Goal: Task Accomplishment & Management: Complete application form

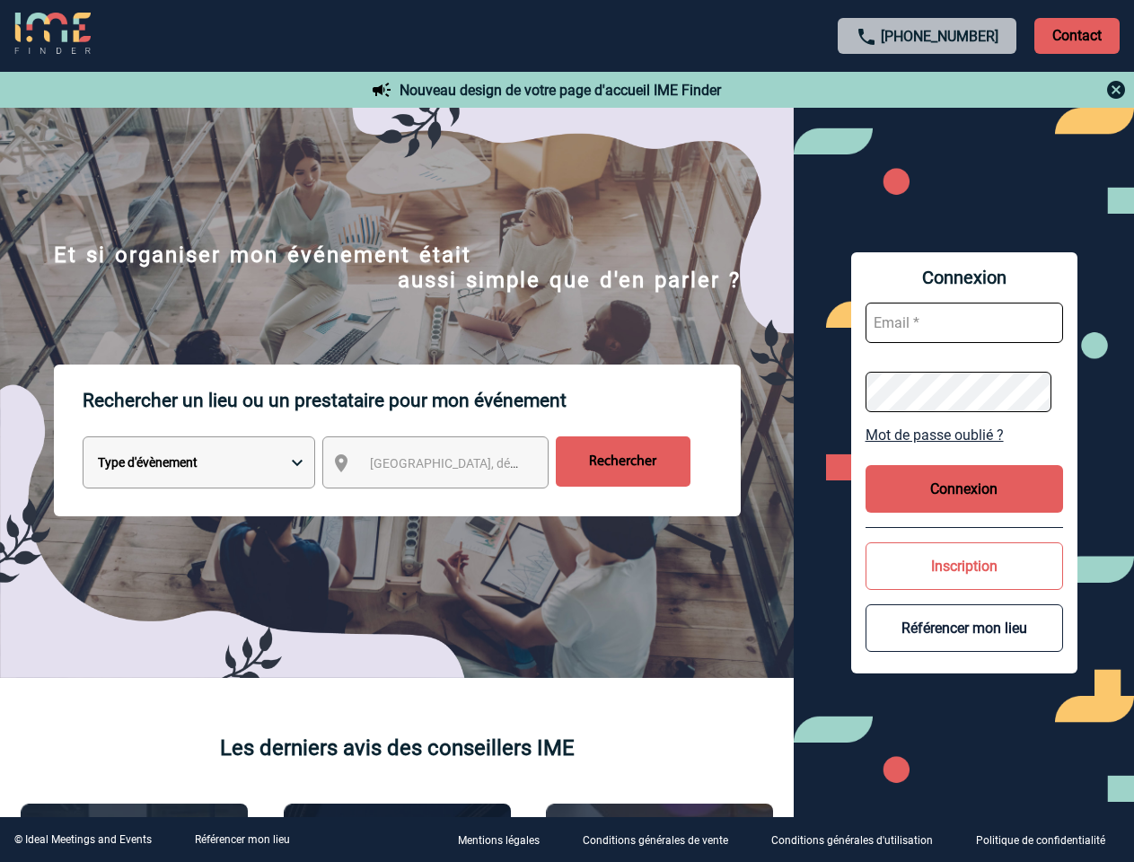
click at [566, 431] on p "Rechercher un lieu ou un prestataire pour mon événement" at bounding box center [412, 400] width 658 height 72
click at [1076, 35] on p "Contact" at bounding box center [1076, 36] width 85 height 36
click at [927, 90] on div at bounding box center [927, 90] width 399 height 22
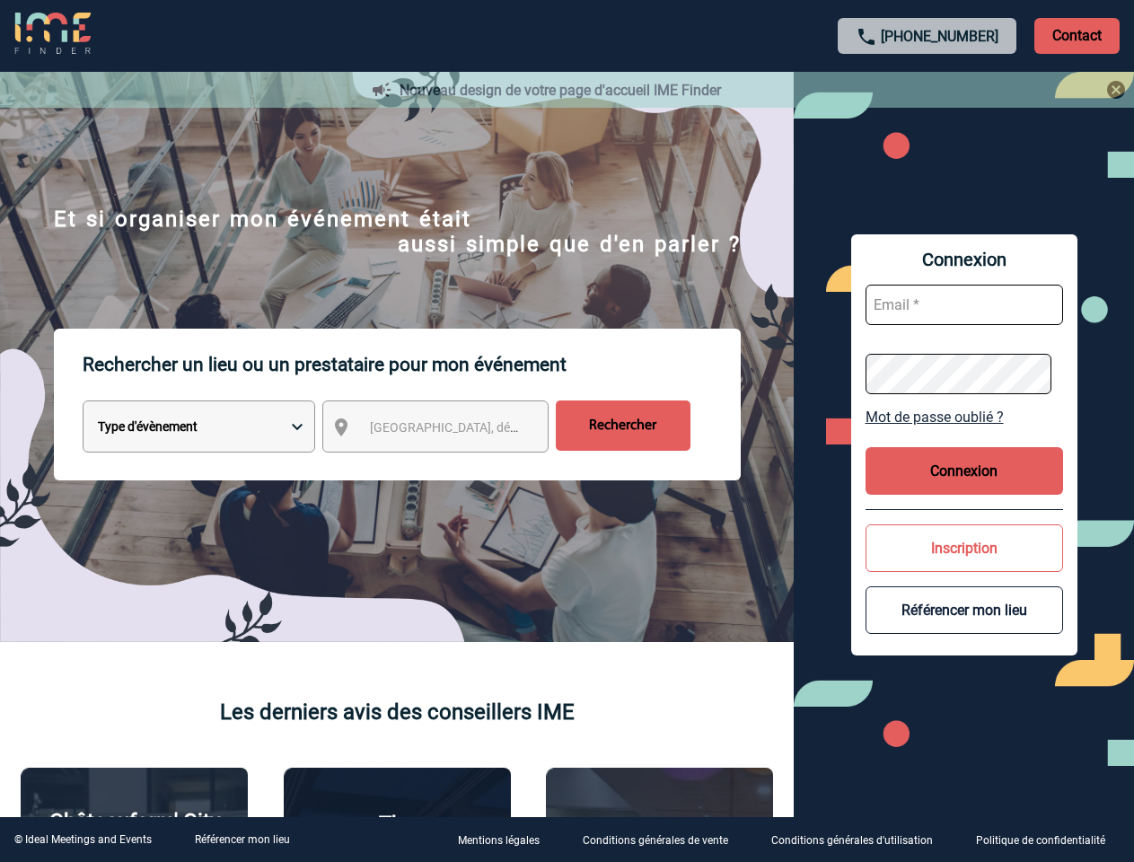
click at [452, 466] on div at bounding box center [567, 431] width 1134 height 862
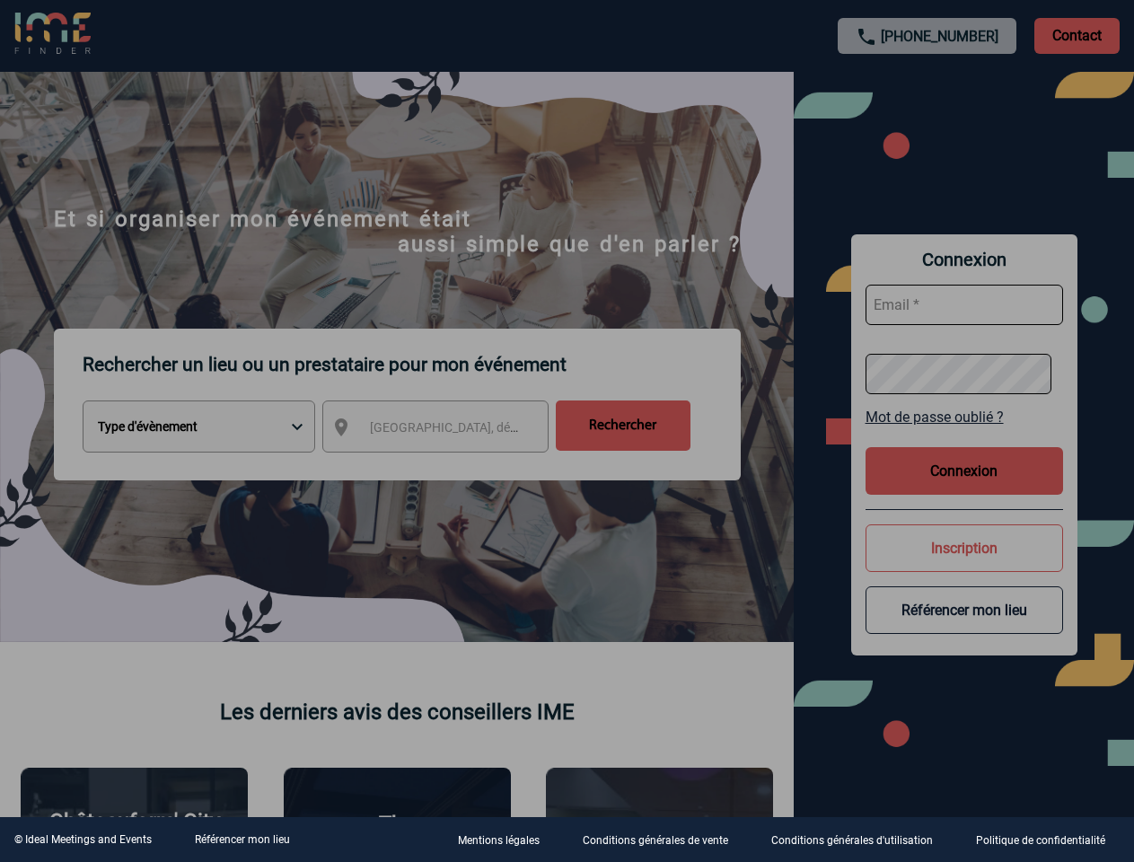
click at [964, 434] on div at bounding box center [567, 431] width 1134 height 862
click at [964, 488] on div at bounding box center [567, 431] width 1134 height 862
click at [964, 566] on div at bounding box center [567, 431] width 1134 height 862
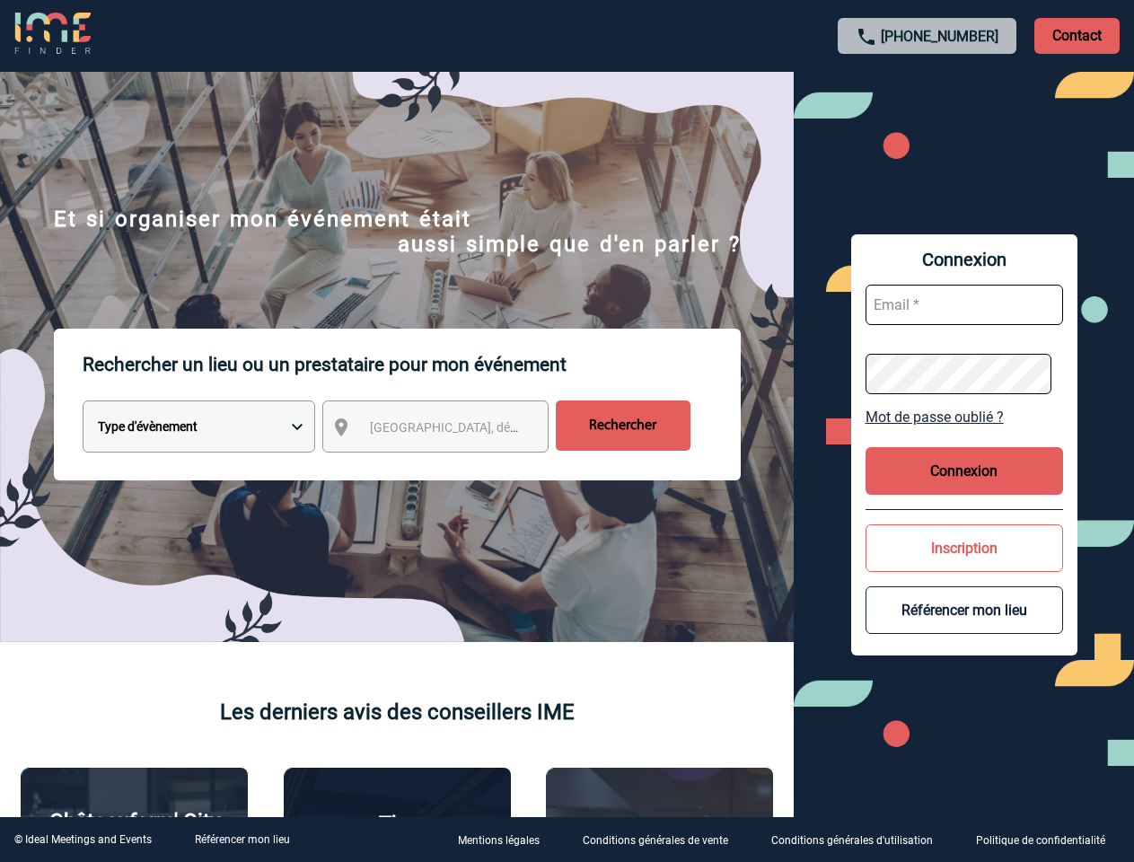
click at [964, 627] on button "Référencer mon lieu" at bounding box center [963, 610] width 197 height 48
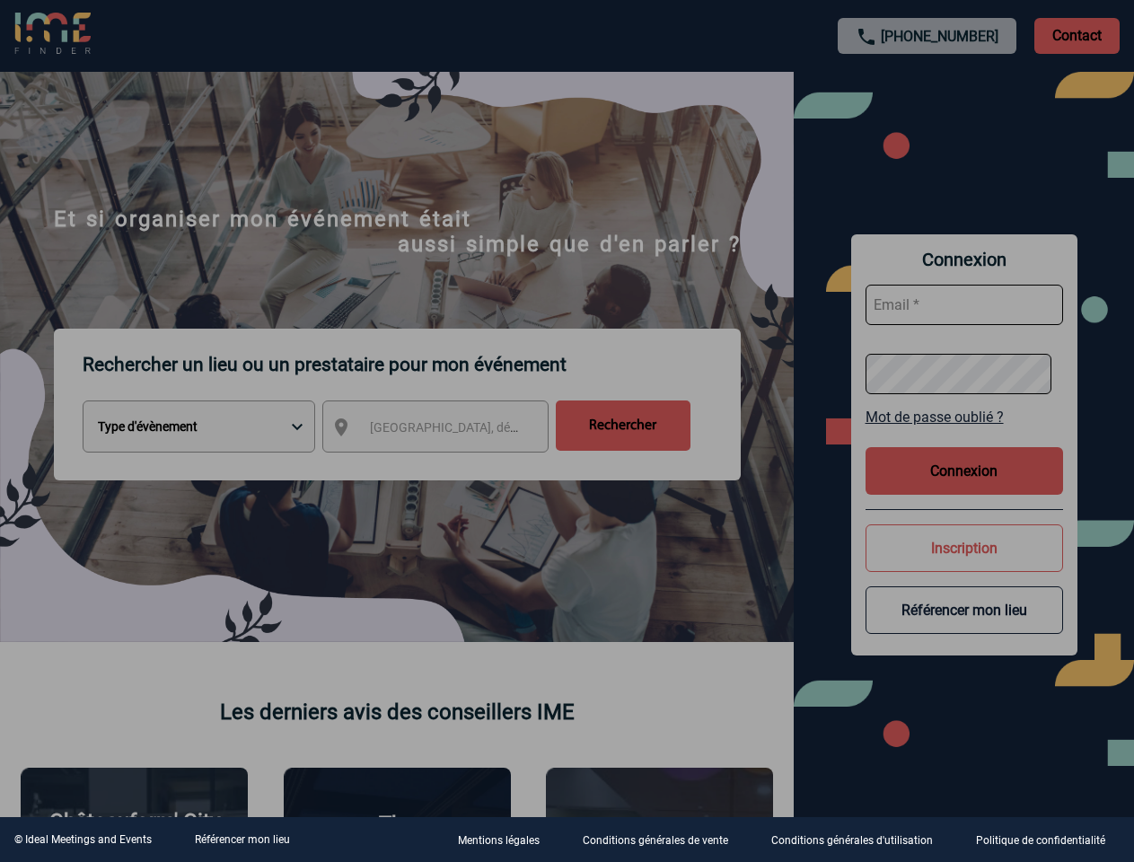
click at [241, 839] on link "Référencer mon lieu" at bounding box center [242, 839] width 95 height 13
